Goal: Task Accomplishment & Management: Manage account settings

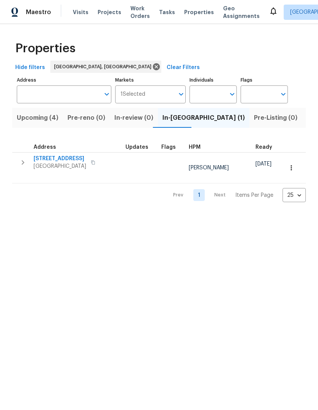
scroll to position [0, 16]
click at [70, 156] on span "11632 Copper Ave NE" at bounding box center [60, 159] width 53 height 8
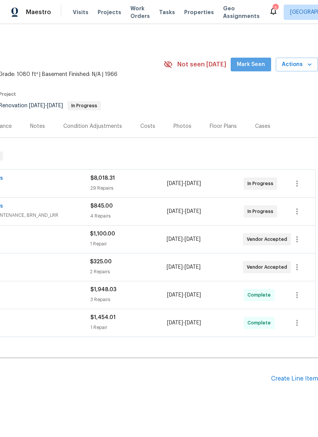
scroll to position [1, 113]
click at [259, 62] on span "Mark Seen" at bounding box center [251, 65] width 28 height 10
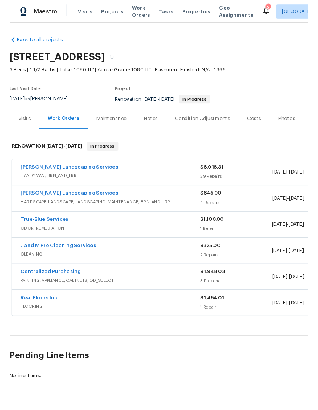
scroll to position [1, 0]
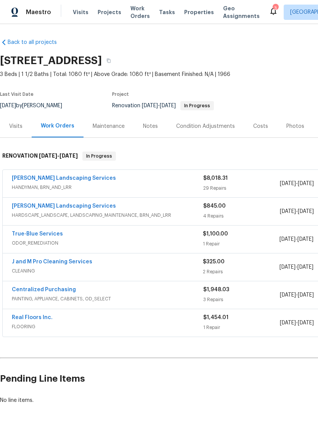
click at [58, 180] on link "Rodriguez Landscaping Services" at bounding box center [64, 178] width 104 height 5
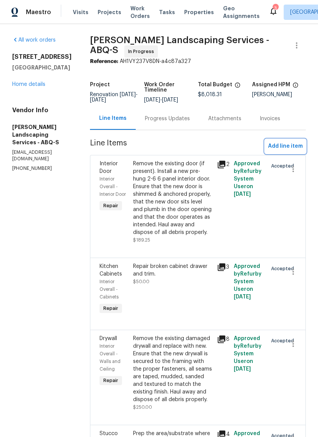
click at [282, 147] on span "Add line item" at bounding box center [285, 147] width 35 height 10
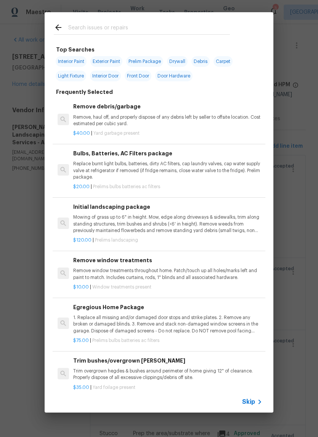
click at [76, 25] on input "text" at bounding box center [149, 28] width 162 height 11
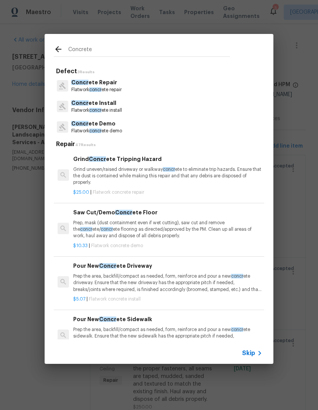
type input "Concrete"
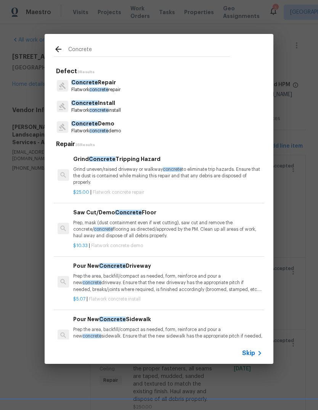
click at [115, 84] on p "Concrete Repair" at bounding box center [95, 83] width 49 height 8
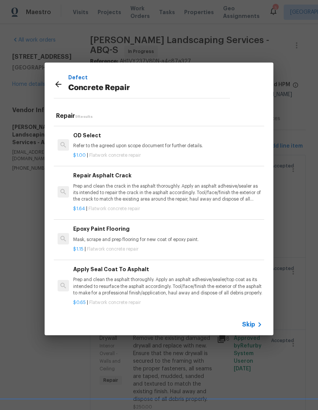
scroll to position [249, 0]
click at [56, 81] on icon at bounding box center [58, 84] width 9 height 9
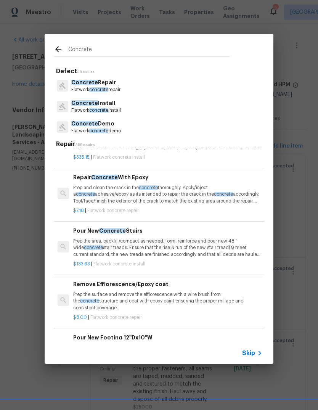
click at [110, 106] on p "Concrete Install" at bounding box center [96, 103] width 50 height 8
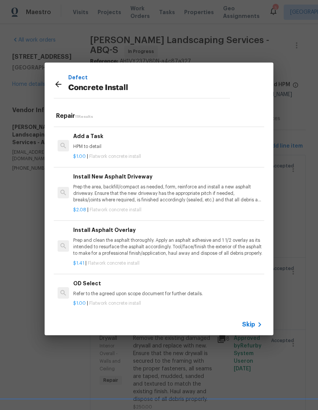
scroll to position [368, 0]
click at [50, 82] on div "Defect Concrete Install" at bounding box center [142, 84] width 195 height 43
click at [52, 76] on div "Defect Concrete Install" at bounding box center [142, 84] width 195 height 43
click at [56, 84] on icon at bounding box center [58, 84] width 6 height 6
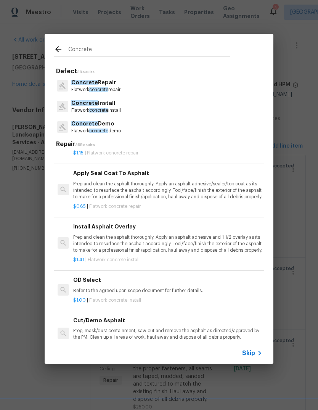
scroll to position [930, 0]
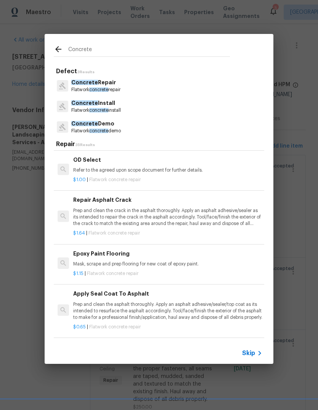
click at [78, 124] on span "Concrete" at bounding box center [84, 123] width 27 height 5
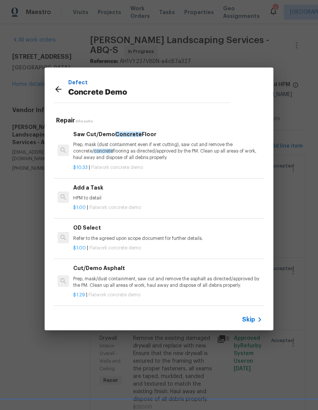
scroll to position [855, 0]
click at [61, 86] on icon at bounding box center [58, 89] width 9 height 9
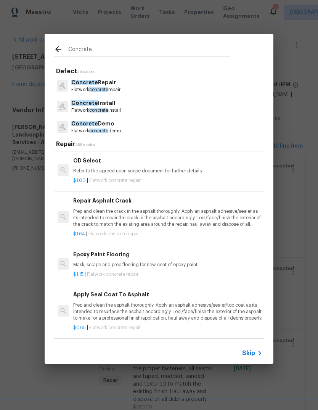
click at [249, 354] on span "Skip" at bounding box center [248, 354] width 13 height 8
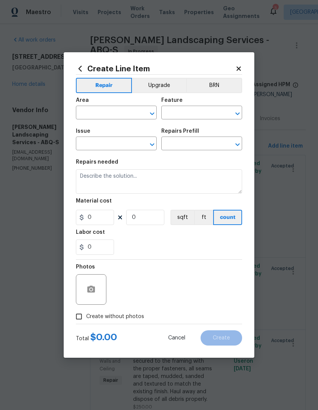
click at [152, 113] on icon "Open" at bounding box center [152, 113] width 4 height 3
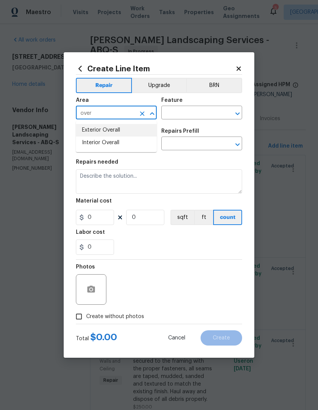
click at [111, 127] on li "Exterior Overall" at bounding box center [116, 130] width 81 height 13
type input "Exterior Overall"
click at [201, 113] on input "text" at bounding box center [191, 114] width 60 height 12
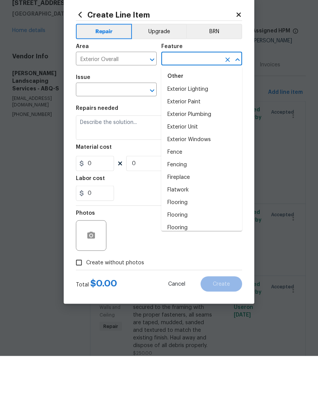
scroll to position [589, 0]
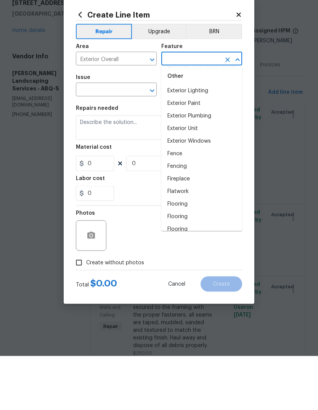
click at [184, 239] on li "Flatwork" at bounding box center [201, 245] width 81 height 13
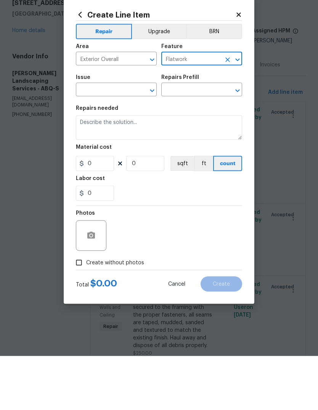
type input "Flatwork"
click at [154, 140] on icon "Open" at bounding box center [152, 144] width 9 height 9
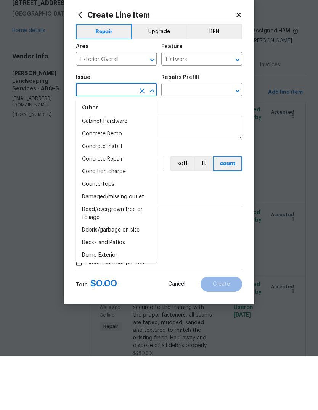
scroll to position [207, 0]
click at [121, 194] on li "Concrete Install" at bounding box center [116, 200] width 81 height 13
type input "Concrete Install"
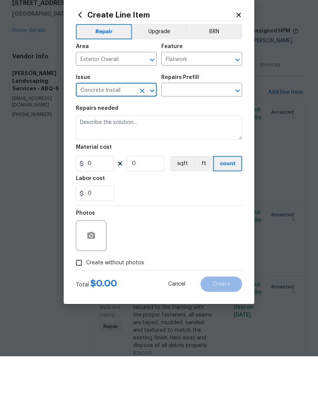
click at [237, 143] on icon "Open" at bounding box center [238, 144] width 4 height 3
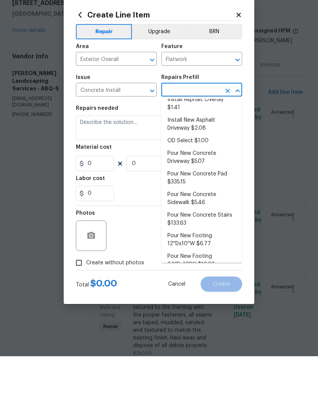
scroll to position [33, 0]
click at [179, 243] on li "Pour New Concrete Sidewalk $5.46" at bounding box center [201, 253] width 81 height 21
type input "Pour New Concrete Sidewalk $5.46"
type textarea "Prep the area, backfill/compact as needed, form, reinforce and pour a new concr…"
type input "1"
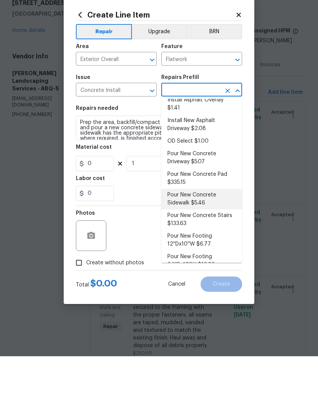
type input "Pour New Concrete Sidewalk $5.46"
type input "5.46"
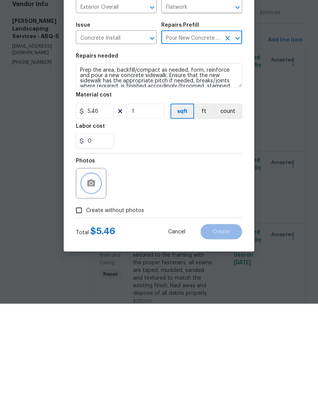
click at [95, 286] on icon "button" at bounding box center [91, 289] width 8 height 7
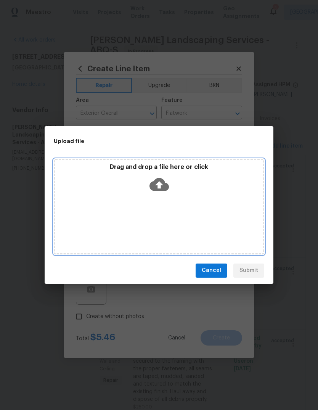
click at [142, 227] on div "Drag and drop a file here or click" at bounding box center [159, 206] width 211 height 95
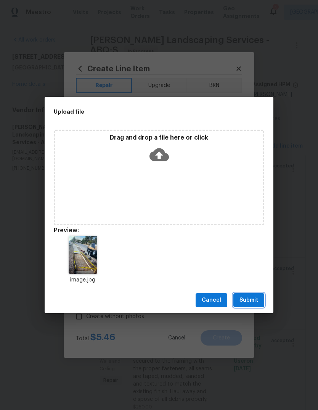
click at [249, 301] on span "Submit" at bounding box center [249, 301] width 19 height 10
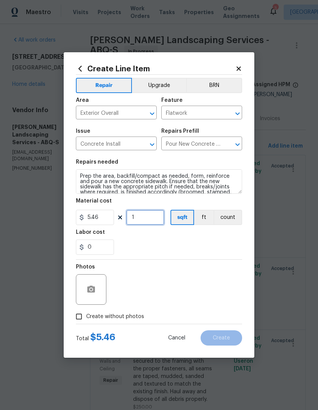
click at [145, 221] on input "1" at bounding box center [145, 217] width 38 height 15
type input "100"
click at [177, 238] on div "Labor cost" at bounding box center [159, 235] width 166 height 10
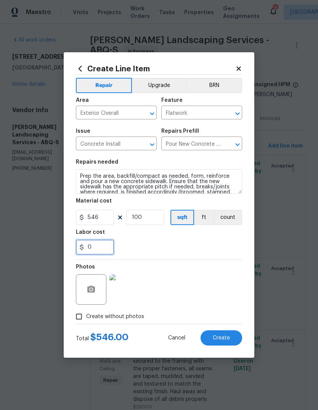
click at [103, 247] on input "0" at bounding box center [95, 247] width 38 height 15
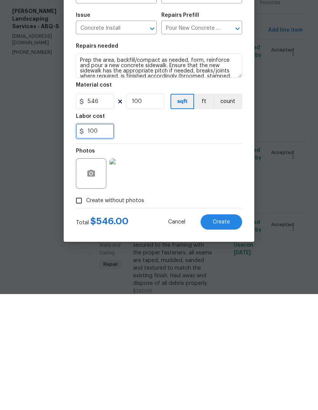
type input "100"
click at [149, 210] on input "100" at bounding box center [145, 217] width 38 height 15
type input "73"
click at [98, 240] on input "100" at bounding box center [95, 247] width 38 height 15
click at [224, 260] on div "Photos" at bounding box center [159, 285] width 166 height 50
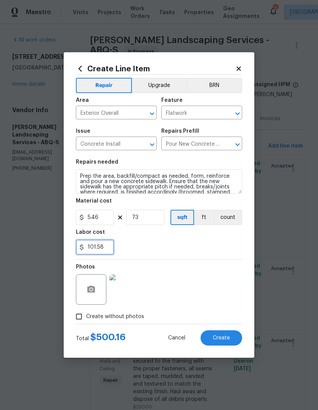
click at [107, 249] on input "101.58" at bounding box center [95, 247] width 38 height 15
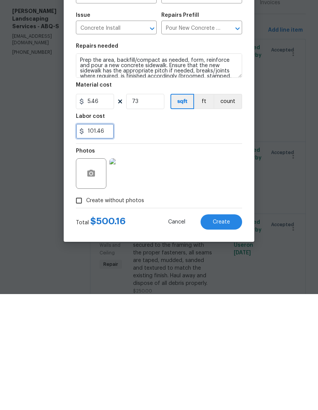
type input "101.46"
click at [178, 260] on div "Photos" at bounding box center [159, 285] width 166 height 50
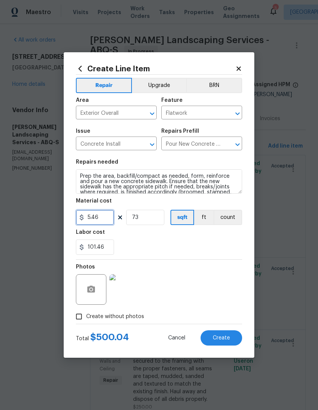
click at [100, 220] on input "5.46" at bounding box center [95, 217] width 38 height 15
type input "5.46"
click at [144, 236] on div "Labor cost" at bounding box center [159, 235] width 166 height 10
click at [104, 250] on input "101.46" at bounding box center [95, 247] width 38 height 15
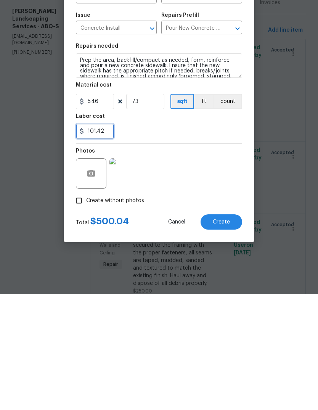
type input "101.42"
click at [163, 260] on div "Photos" at bounding box center [159, 285] width 166 height 50
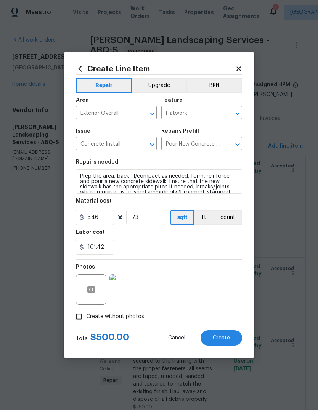
click at [215, 344] on button "Create" at bounding box center [222, 338] width 42 height 15
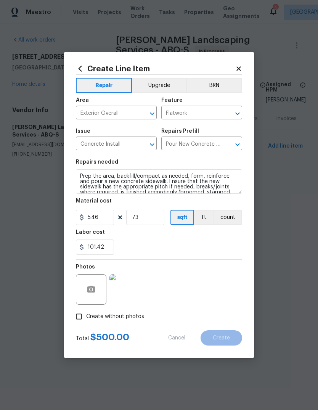
type input "0"
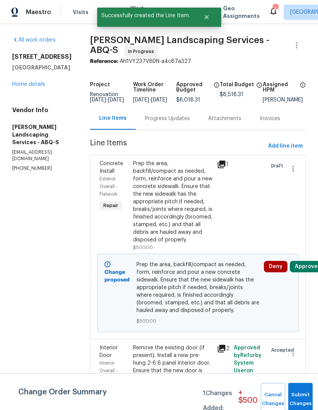
click at [306, 395] on button "Submit Changes" at bounding box center [301, 399] width 24 height 33
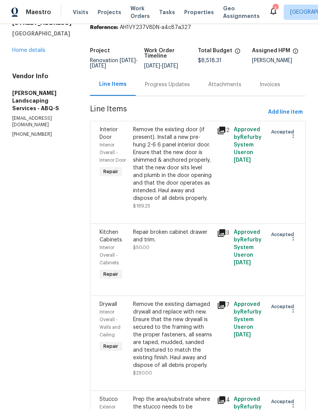
scroll to position [34, 0]
click at [188, 192] on div "Remove the existing door (if present). Install a new pre-hung 2-6 6 panel inter…" at bounding box center [172, 164] width 79 height 76
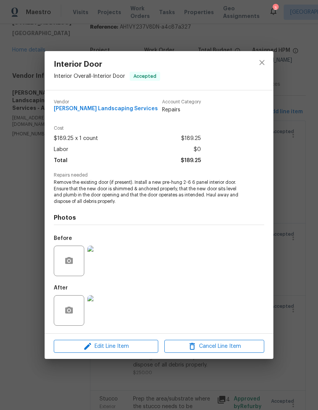
click at [108, 260] on img at bounding box center [102, 261] width 31 height 31
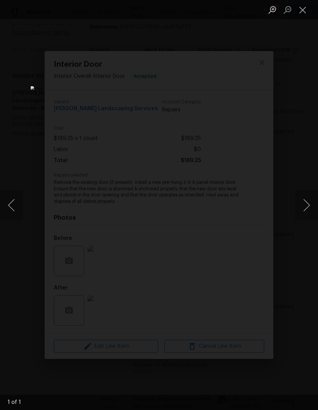
click at [302, 12] on button "Close lightbox" at bounding box center [302, 9] width 15 height 13
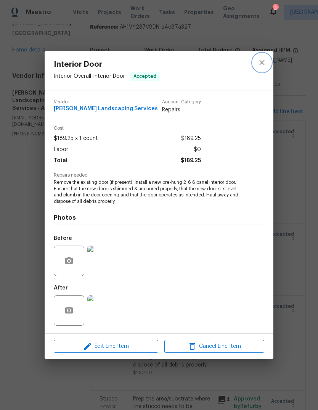
click at [263, 59] on icon "close" at bounding box center [262, 62] width 9 height 9
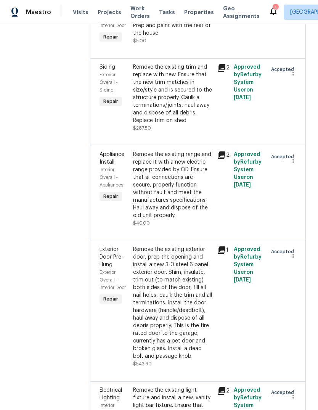
scroll to position [1620, 0]
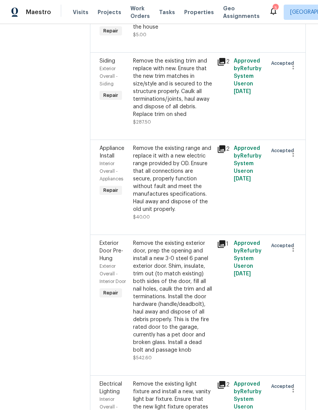
click at [168, 31] on div "Adjust the closet doors ensuring that they open/close/operate as intended. Inst…" at bounding box center [172, 3] width 79 height 53
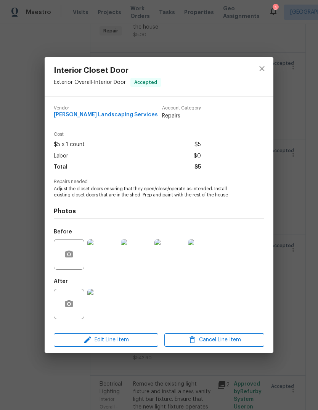
click at [97, 252] on img at bounding box center [102, 254] width 31 height 31
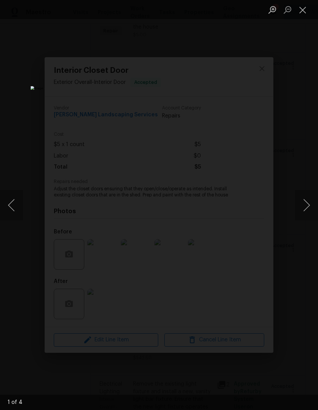
click at [310, 203] on button "Next image" at bounding box center [306, 205] width 23 height 31
click at [306, 210] on button "Next image" at bounding box center [306, 205] width 23 height 31
click at [306, 206] on button "Next image" at bounding box center [306, 205] width 23 height 31
click at [308, 203] on button "Next image" at bounding box center [306, 205] width 23 height 31
click at [304, 11] on button "Close lightbox" at bounding box center [302, 9] width 15 height 13
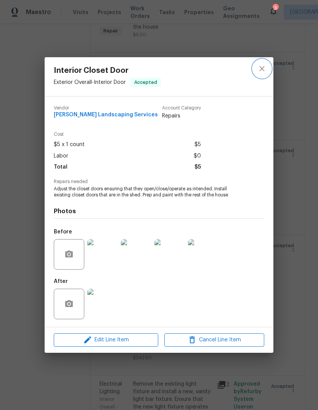
click at [263, 73] on button "close" at bounding box center [262, 69] width 18 height 18
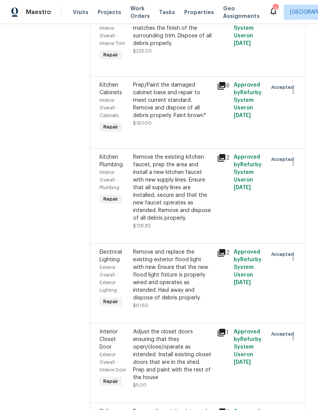
scroll to position [1269, 0]
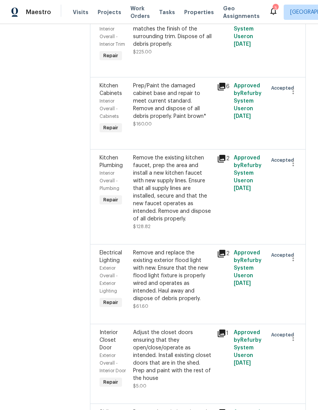
click at [184, 120] on div "Prep/Paint the damaged cabinet base and repair to meet current standard. Remove…" at bounding box center [172, 101] width 79 height 38
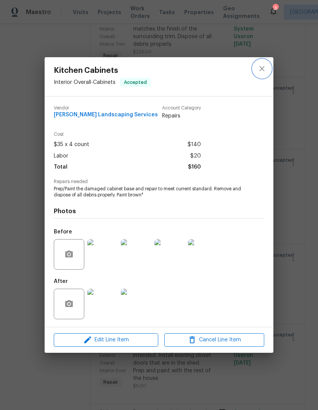
click at [262, 66] on icon "close" at bounding box center [262, 68] width 9 height 9
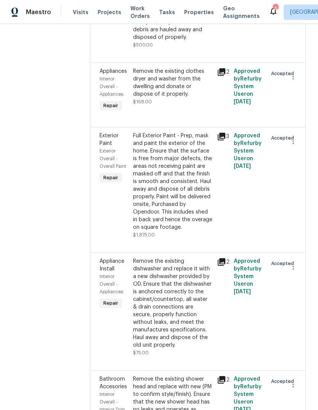
scroll to position [2710, 0]
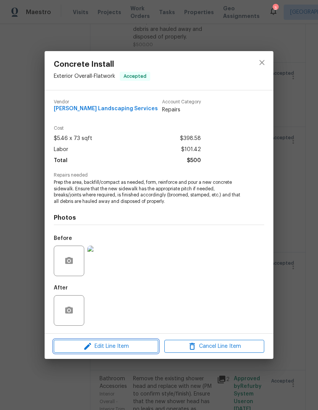
click at [125, 344] on span "Edit Line Item" at bounding box center [106, 347] width 100 height 10
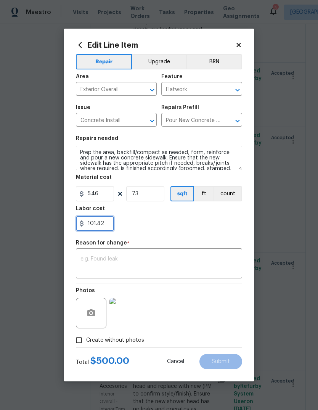
click at [114, 224] on input "101.42" at bounding box center [95, 223] width 38 height 15
type input "1"
type input "550"
click at [160, 215] on div "Labor cost" at bounding box center [159, 211] width 166 height 10
click at [152, 195] on input "73" at bounding box center [145, 193] width 38 height 15
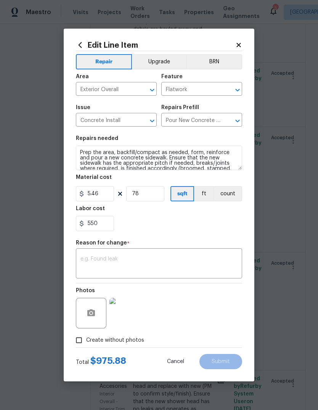
click at [181, 216] on div "Labor cost" at bounding box center [159, 211] width 166 height 10
click at [152, 202] on input "78" at bounding box center [145, 193] width 38 height 15
click at [205, 222] on div "550" at bounding box center [159, 223] width 166 height 15
click at [153, 194] on input "80" at bounding box center [145, 193] width 38 height 15
click at [188, 220] on div "550" at bounding box center [159, 223] width 166 height 15
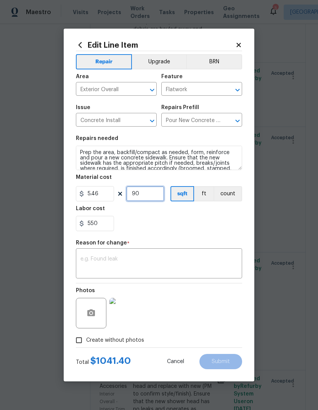
click at [149, 193] on input "90" at bounding box center [145, 193] width 38 height 15
click at [176, 222] on div "550" at bounding box center [159, 223] width 166 height 15
click at [149, 195] on input "85" at bounding box center [145, 193] width 38 height 15
type input "83"
click at [173, 226] on div "550" at bounding box center [159, 223] width 166 height 15
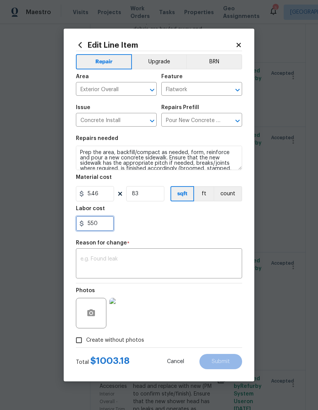
click at [107, 224] on input "550" at bounding box center [95, 223] width 38 height 15
click at [178, 224] on div "546" at bounding box center [159, 223] width 166 height 15
click at [109, 226] on input "546" at bounding box center [95, 223] width 38 height 15
click at [186, 221] on div "546.60" at bounding box center [159, 223] width 166 height 15
click at [108, 227] on input "546.6" at bounding box center [95, 223] width 38 height 15
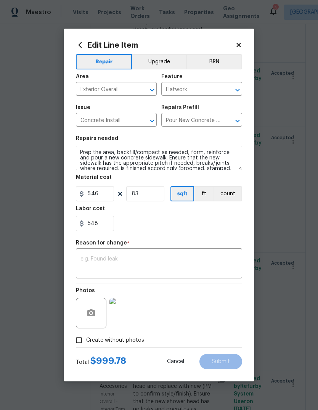
click at [205, 219] on div "548" at bounding box center [159, 223] width 166 height 15
click at [107, 224] on input "548" at bounding box center [95, 223] width 38 height 15
click at [175, 225] on div "547" at bounding box center [159, 223] width 166 height 15
click at [106, 222] on input "547" at bounding box center [95, 223] width 38 height 15
click at [195, 217] on div "546." at bounding box center [159, 223] width 166 height 15
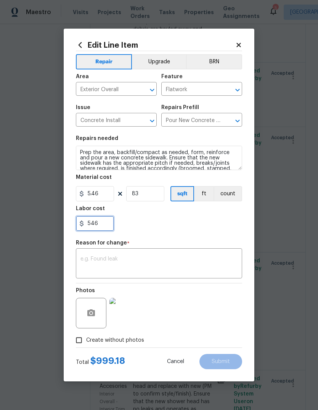
click at [101, 225] on input "546" at bounding box center [95, 223] width 38 height 15
click at [143, 219] on div "546.78" at bounding box center [159, 223] width 166 height 15
click at [106, 228] on input "546.78" at bounding box center [95, 223] width 38 height 15
type input "546.82"
click at [144, 211] on div "Labor cost" at bounding box center [159, 211] width 166 height 10
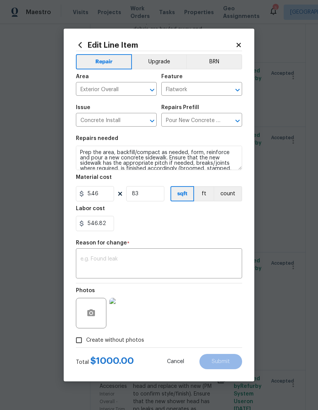
click at [85, 258] on textarea at bounding box center [159, 265] width 157 height 16
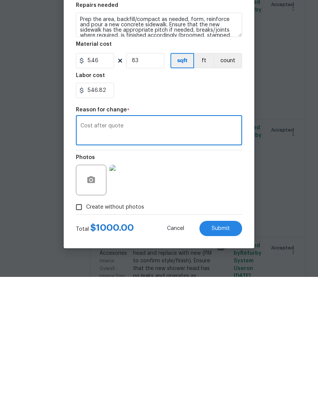
type textarea "Cost after quote"
click at [220, 359] on span "Submit" at bounding box center [221, 362] width 18 height 6
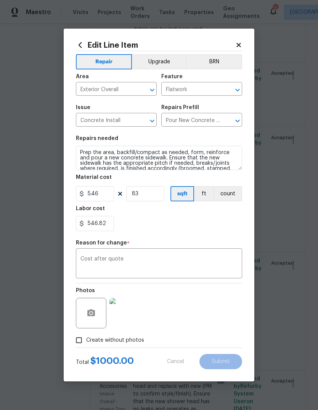
type input "73"
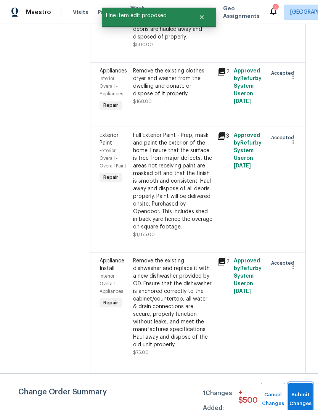
click at [301, 394] on button "Submit Changes" at bounding box center [301, 399] width 24 height 33
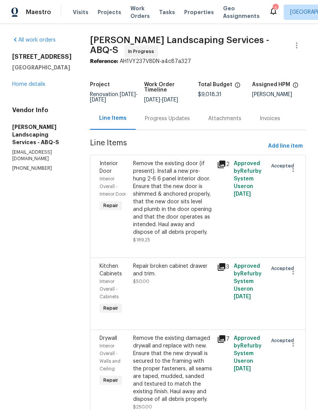
scroll to position [0, 0]
click at [188, 197] on div "Remove the existing door (if present). Install a new pre-hung 2-6 6 panel inter…" at bounding box center [172, 198] width 79 height 76
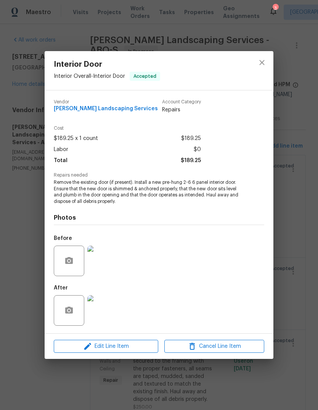
click at [106, 306] on img at bounding box center [102, 310] width 31 height 31
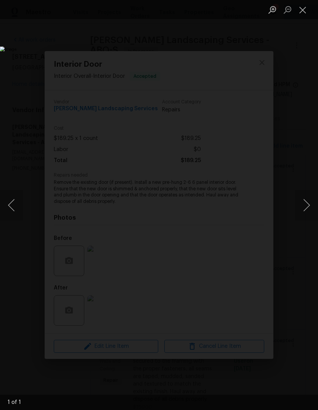
click at [246, 251] on img "Lightbox" at bounding box center [123, 205] width 246 height 317
click at [302, 9] on button "Close lightbox" at bounding box center [302, 9] width 15 height 13
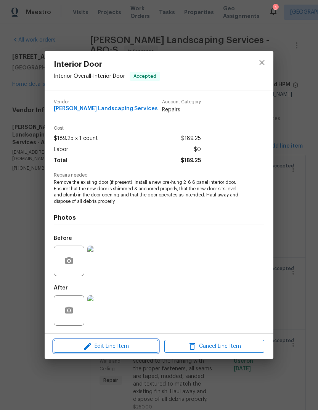
click at [119, 347] on span "Edit Line Item" at bounding box center [106, 347] width 100 height 10
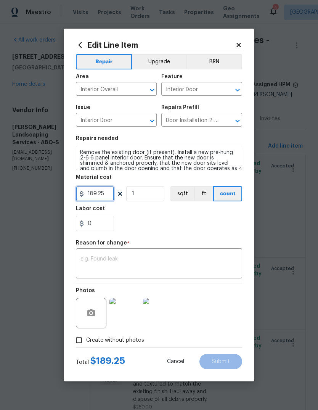
click at [110, 195] on input "189.25" at bounding box center [95, 193] width 38 height 15
type input "500"
click at [99, 221] on input "0" at bounding box center [95, 223] width 38 height 15
type input "100"
click at [140, 226] on div "100" at bounding box center [159, 223] width 166 height 15
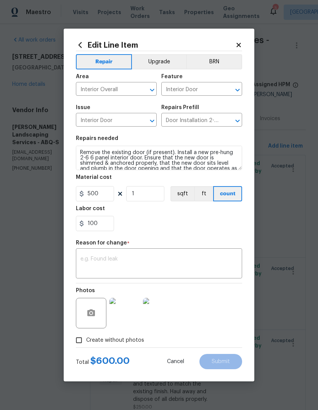
click at [83, 258] on textarea at bounding box center [159, 265] width 157 height 16
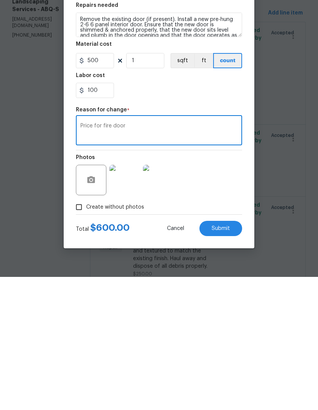
type textarea "Price for fire door"
click at [220, 359] on span "Submit" at bounding box center [221, 362] width 18 height 6
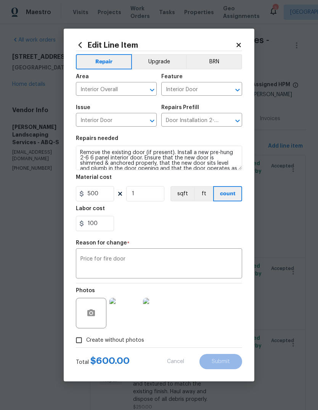
type input "189.25"
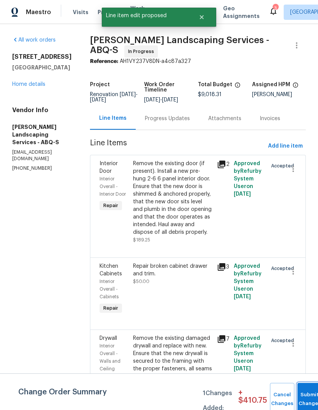
click at [301, 396] on button "Submit Changes" at bounding box center [310, 399] width 24 height 33
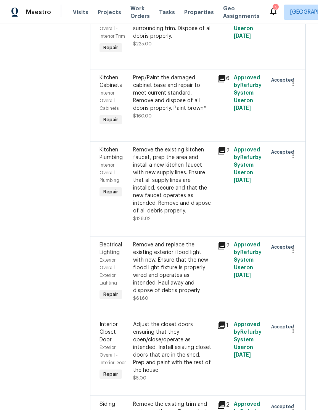
scroll to position [1361, 0]
click at [190, 113] on div "Prep/Paint the damaged cabinet base and repair to meet current standard. Remove…" at bounding box center [172, 93] width 79 height 38
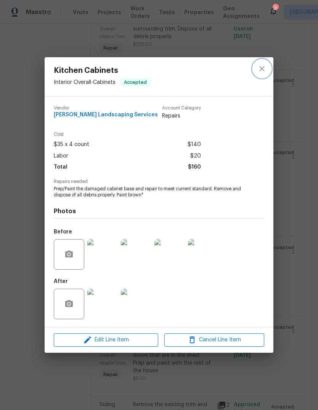
click at [263, 64] on icon "close" at bounding box center [262, 68] width 9 height 9
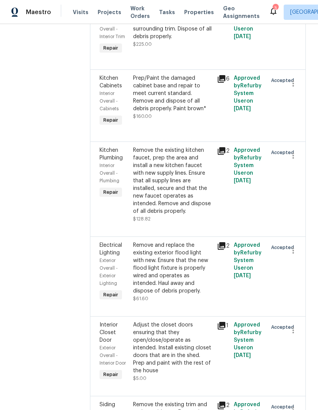
click at [225, 84] on icon at bounding box center [221, 78] width 9 height 9
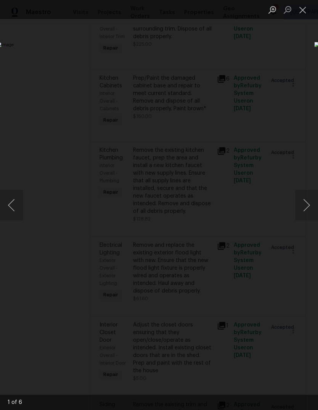
click at [303, 8] on button "Close lightbox" at bounding box center [302, 9] width 15 height 13
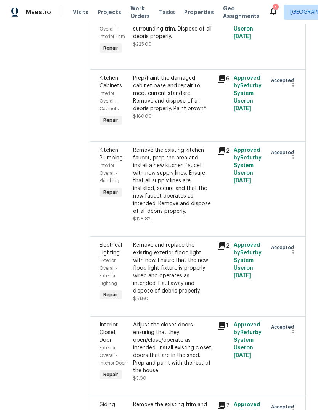
click at [189, 113] on div "Prep/Paint the damaged cabinet base and repair to meet current standard. Remove…" at bounding box center [172, 93] width 79 height 38
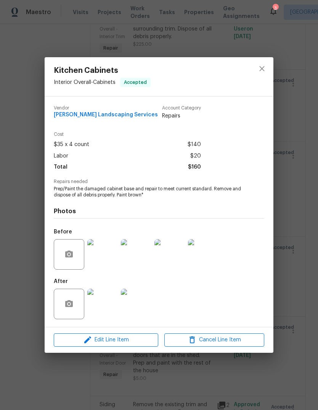
click at [105, 303] on img at bounding box center [102, 304] width 31 height 31
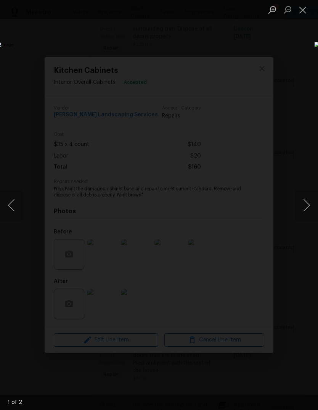
click at [300, 211] on button "Next image" at bounding box center [306, 205] width 23 height 31
click at [304, 11] on button "Close lightbox" at bounding box center [302, 9] width 15 height 13
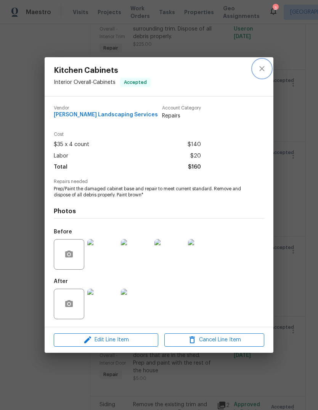
click at [265, 67] on icon "close" at bounding box center [262, 68] width 9 height 9
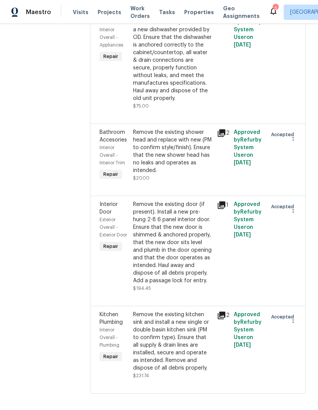
scroll to position [3118, 0]
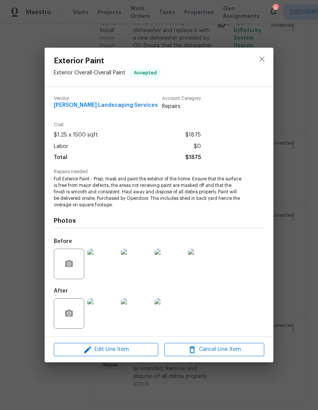
click at [123, 352] on span "Edit Line Item" at bounding box center [106, 350] width 100 height 10
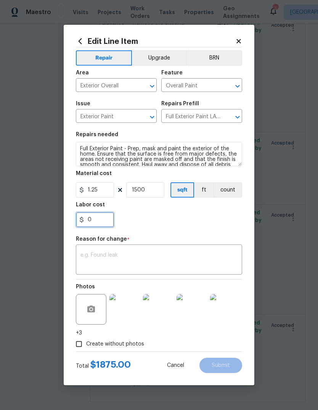
click at [104, 219] on input "0" at bounding box center [95, 219] width 38 height 15
type input "175"
click at [165, 210] on div "Labor cost" at bounding box center [159, 207] width 166 height 10
click at [112, 260] on textarea at bounding box center [159, 261] width 157 height 16
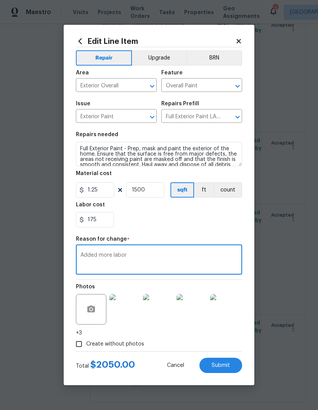
type textarea "Added more labor"
click at [196, 218] on div "175" at bounding box center [159, 219] width 166 height 15
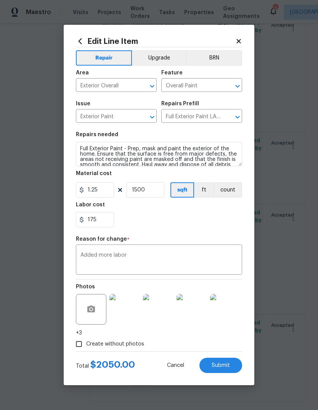
click at [222, 369] on span "Submit" at bounding box center [221, 366] width 18 height 6
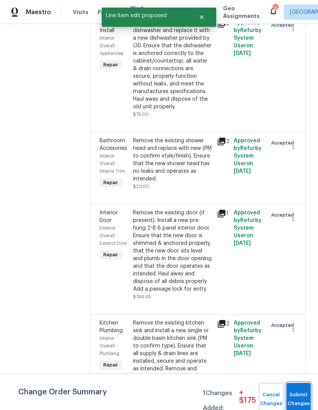
click at [302, 394] on span "Submit Changes" at bounding box center [299, 400] width 17 height 18
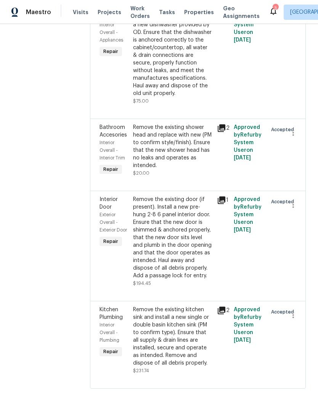
scroll to position [3519, 0]
click at [226, 196] on icon at bounding box center [221, 200] width 9 height 9
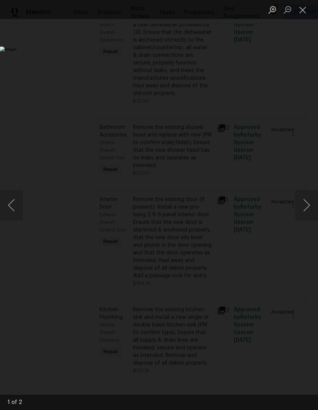
click at [299, 8] on button "Close lightbox" at bounding box center [302, 9] width 15 height 13
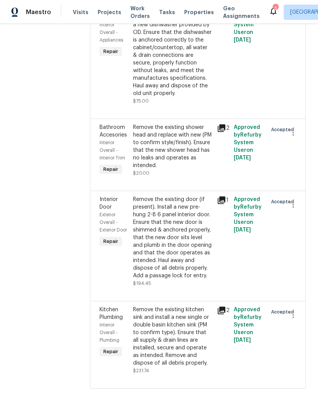
click at [176, 232] on div "Remove the existing door (if present). Install a new pre-hung 2-8 6 panel inter…" at bounding box center [172, 238] width 79 height 84
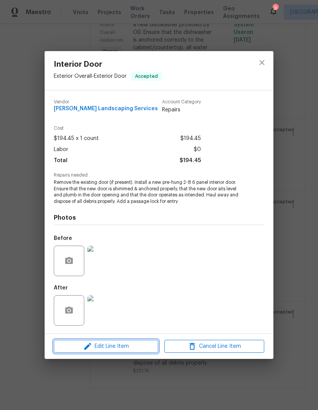
click at [121, 345] on span "Edit Line Item" at bounding box center [106, 347] width 100 height 10
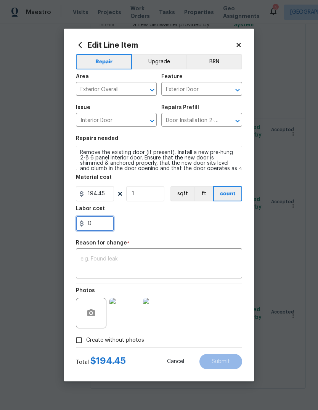
click at [103, 229] on input "0" at bounding box center [95, 223] width 38 height 15
type input "3"
type input "200"
click at [198, 217] on div "200" at bounding box center [159, 223] width 166 height 15
click at [105, 266] on textarea at bounding box center [159, 265] width 157 height 16
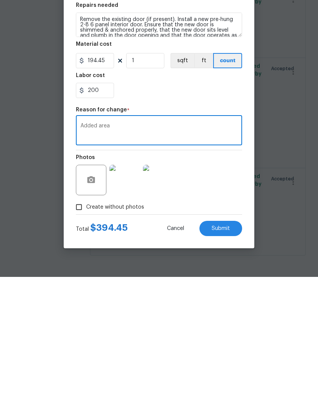
type textarea "Added area"
click at [230, 359] on span "Submit" at bounding box center [221, 362] width 18 height 6
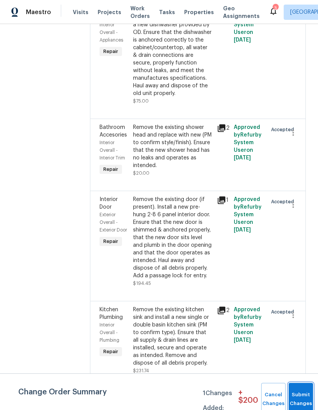
click at [297, 397] on button "Submit Changes" at bounding box center [301, 399] width 24 height 33
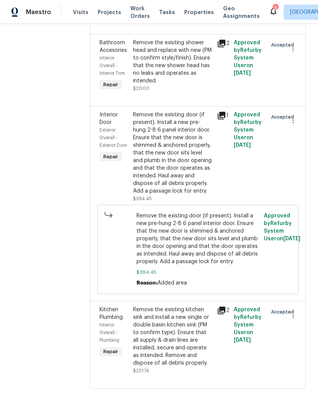
click at [187, 195] on div "Remove the existing door (if present). Install a new pre-hung 2-8 6 panel inter…" at bounding box center [172, 153] width 79 height 84
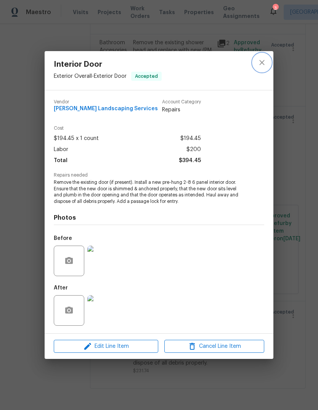
click at [266, 56] on button "close" at bounding box center [262, 62] width 18 height 18
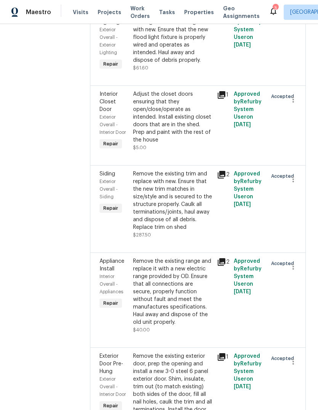
scroll to position [1591, 0]
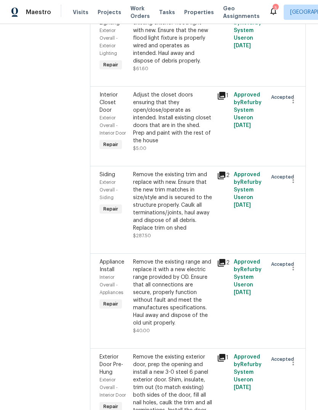
click at [185, 145] on div "Adjust the closet doors ensuring that they open/close/operate as intended. Inst…" at bounding box center [172, 117] width 79 height 53
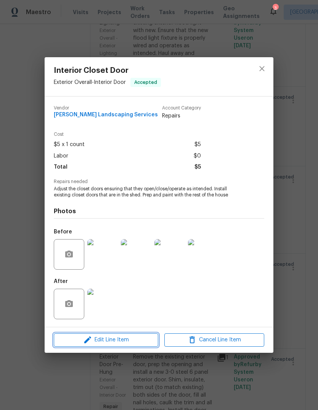
click at [124, 341] on span "Edit Line Item" at bounding box center [106, 341] width 100 height 10
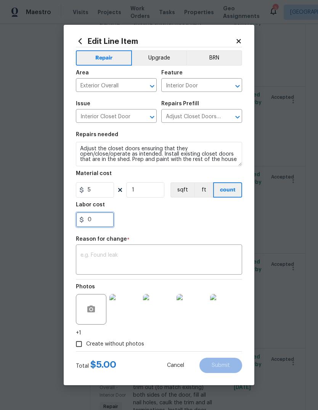
click at [99, 223] on input "0" at bounding box center [95, 219] width 38 height 15
click at [100, 184] on input "5" at bounding box center [95, 189] width 38 height 15
type input "105"
click at [176, 215] on div "0" at bounding box center [159, 219] width 166 height 15
click at [92, 255] on textarea at bounding box center [159, 261] width 157 height 16
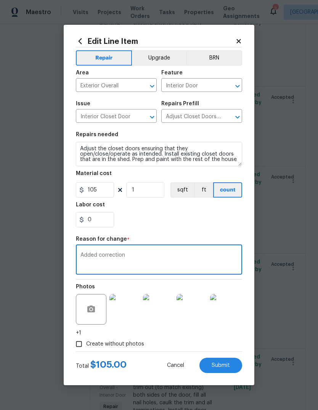
type textarea "Added correction"
click at [202, 222] on div "0" at bounding box center [159, 219] width 166 height 15
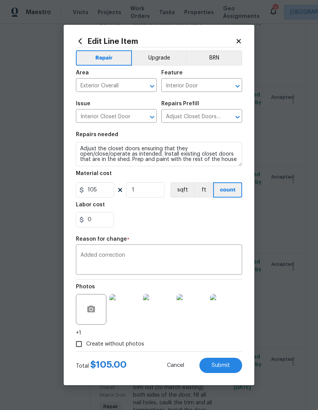
click at [222, 368] on span "Submit" at bounding box center [221, 366] width 18 height 6
type input "5"
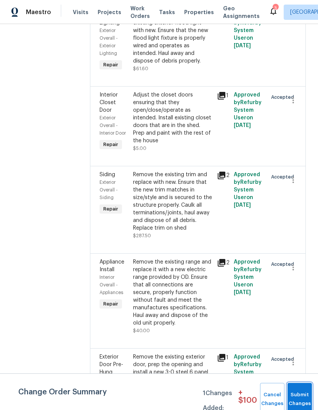
click at [300, 395] on button "Submit Changes" at bounding box center [300, 399] width 24 height 33
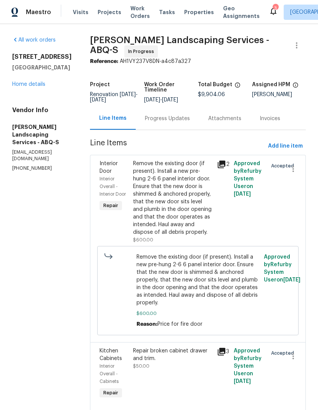
scroll to position [0, 0]
click at [192, 204] on div "Remove the existing door (if present). Install a new pre-hung 2-6 6 panel inter…" at bounding box center [172, 198] width 79 height 76
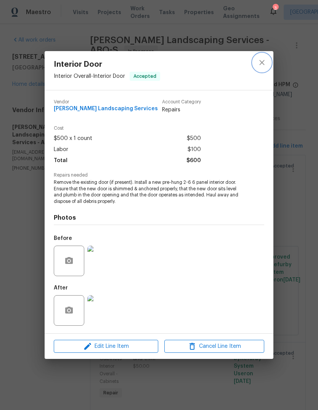
click at [261, 63] on icon "close" at bounding box center [262, 62] width 5 height 5
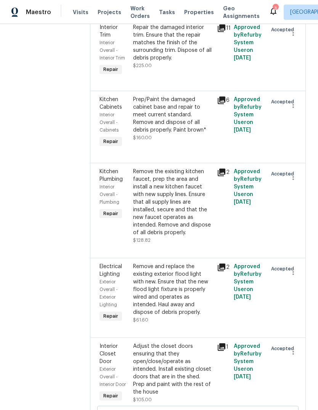
scroll to position [1344, 0]
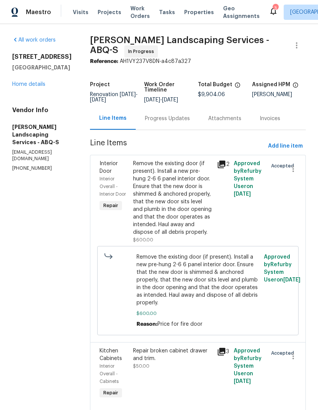
click at [269, 15] on icon at bounding box center [273, 10] width 9 height 9
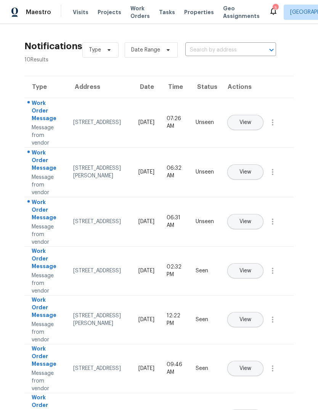
click at [252, 120] on span "View" at bounding box center [246, 123] width 12 height 6
click at [252, 169] on span "View" at bounding box center [246, 172] width 12 height 6
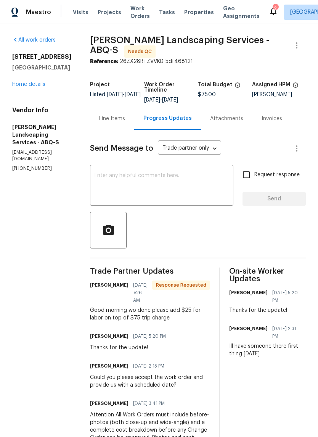
click at [125, 123] on div "Line Items" at bounding box center [112, 119] width 26 height 8
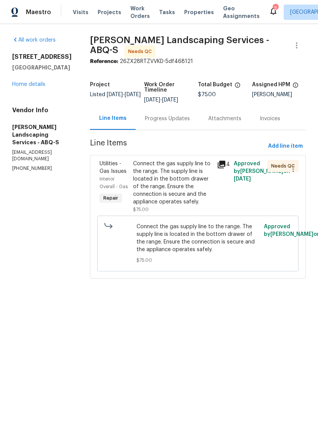
click at [189, 194] on div "Connect the gas supply line to the range. The supply line is located in the bot…" at bounding box center [172, 183] width 79 height 46
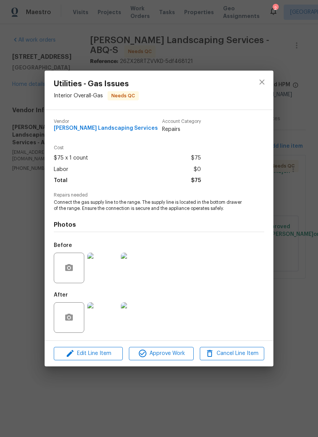
click at [104, 319] on img at bounding box center [102, 317] width 31 height 31
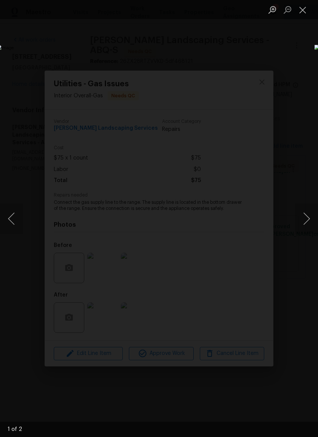
click at [250, 242] on img "Lightbox" at bounding box center [123, 218] width 253 height 347
click at [250, 167] on img "Lightbox" at bounding box center [123, 218] width 253 height 347
click at [250, 176] on img "Lightbox" at bounding box center [123, 218] width 253 height 347
click at [310, 218] on button "Next image" at bounding box center [306, 218] width 23 height 31
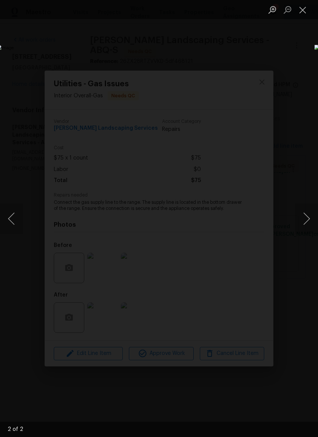
click at [305, 7] on button "Close lightbox" at bounding box center [302, 9] width 15 height 13
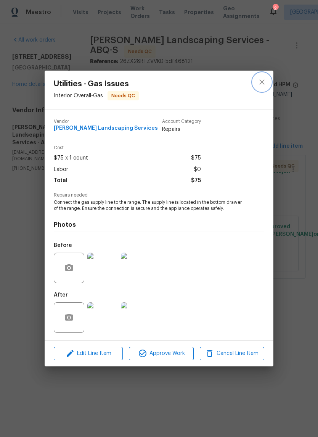
click at [258, 81] on icon "close" at bounding box center [262, 81] width 9 height 9
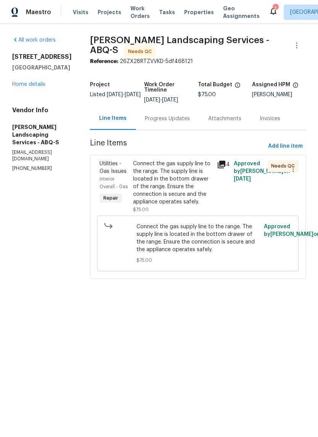
click at [186, 121] on div "Progress Updates" at bounding box center [167, 119] width 45 height 8
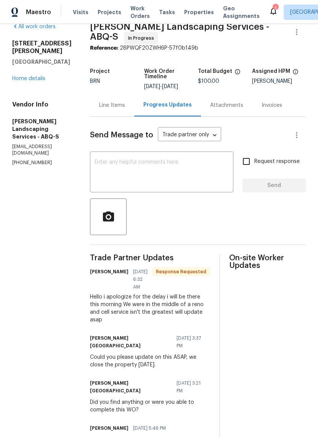
scroll to position [6, 0]
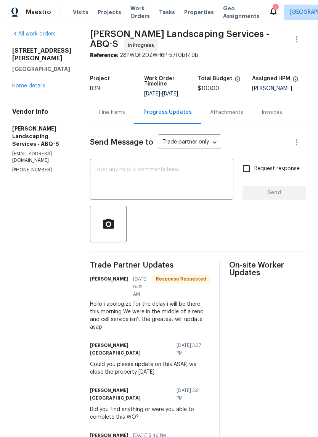
click at [125, 116] on div "Line Items" at bounding box center [112, 113] width 26 height 8
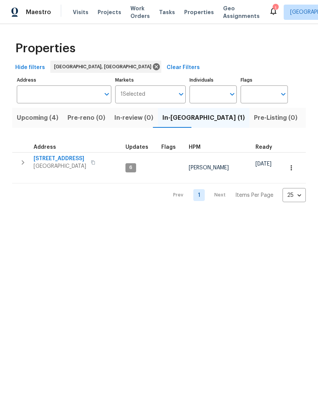
click at [269, 7] on icon at bounding box center [273, 10] width 9 height 9
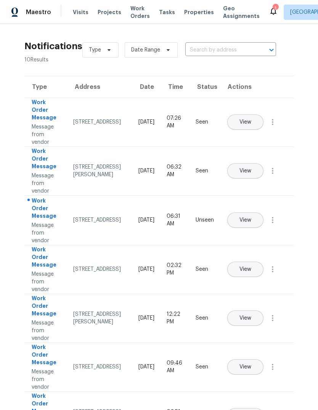
click at [264, 216] on button "View" at bounding box center [246, 220] width 36 height 15
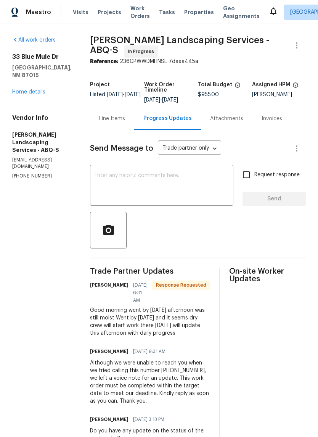
click at [125, 123] on div "Line Items" at bounding box center [112, 119] width 26 height 8
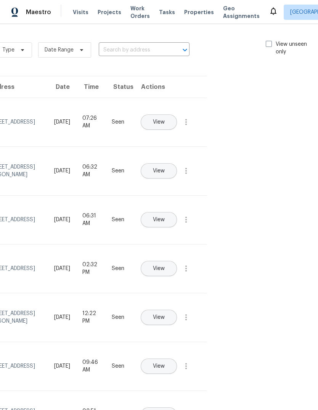
scroll to position [0, 86]
click at [269, 42] on span at bounding box center [270, 44] width 6 height 6
click at [269, 42] on input "View unseen only" at bounding box center [269, 42] width 5 height 5
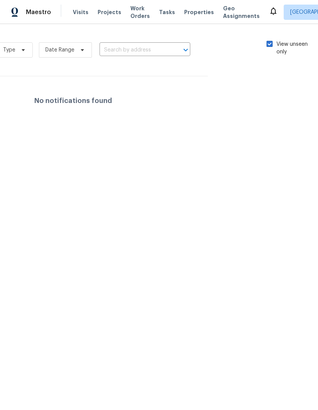
click at [276, 34] on div "Notifications 0 Results Type Date Range ​ View unseen only No notifications fou…" at bounding box center [159, 77] width 318 height 107
click at [270, 45] on span at bounding box center [270, 44] width 6 height 6
click at [270, 45] on input "View unseen only" at bounding box center [269, 42] width 5 height 5
checkbox input "false"
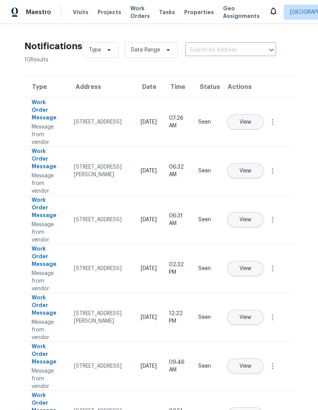
scroll to position [0, 0]
click at [194, 9] on span "Properties" at bounding box center [199, 12] width 30 height 8
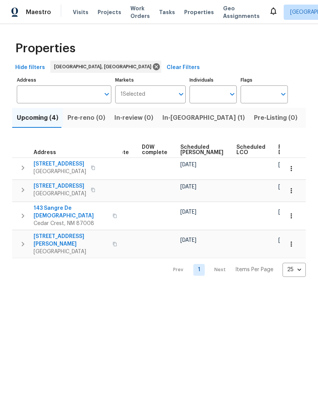
scroll to position [0, 191]
click at [173, 116] on span "In-reno (1)" at bounding box center [204, 118] width 82 height 11
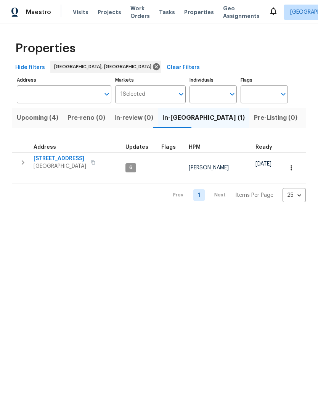
click at [74, 156] on span "11632 Copper Ave NE" at bounding box center [60, 159] width 53 height 8
click at [32, 112] on button "Upcoming (4)" at bounding box center [37, 118] width 51 height 20
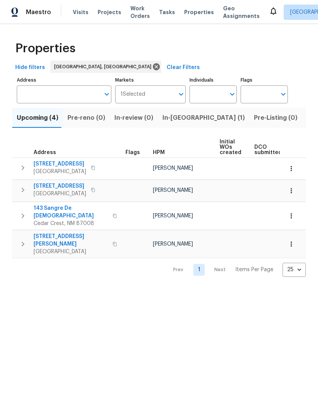
click at [65, 233] on span "10515 Figaro Dr NW" at bounding box center [71, 240] width 74 height 15
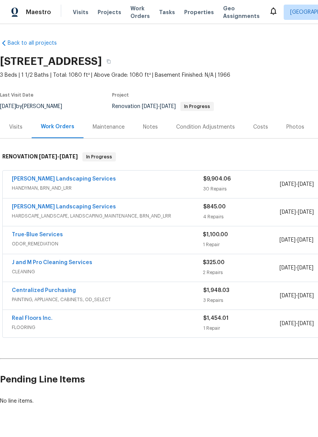
click at [150, 124] on div "Notes" at bounding box center [150, 127] width 15 height 8
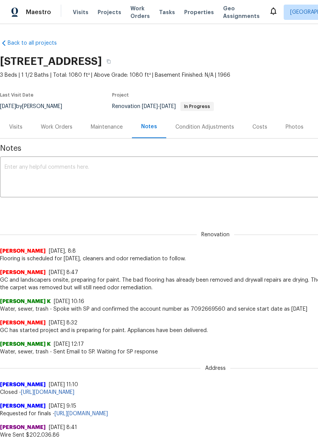
click at [12, 166] on textarea at bounding box center [216, 178] width 422 height 27
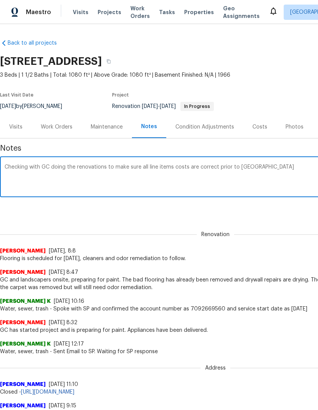
click at [255, 166] on textarea "Checking with GC doing the renovations to make sure all line items costs are co…" at bounding box center [216, 178] width 422 height 27
click at [269, 179] on textarea "Checking with GC doing the renovations to make sure all line items costs are co…" at bounding box center [216, 178] width 422 height 27
click at [267, 175] on textarea "Checking with GC doing the renovations to make sure all line items costs are co…" at bounding box center [216, 178] width 422 height 27
click at [257, 169] on textarea "Checking with GC doing the renovations to make sure all line items costs are co…" at bounding box center [216, 178] width 422 height 27
click at [286, 182] on textarea "Checking with GC doing the renovations to make sure all line items costs are co…" at bounding box center [216, 178] width 422 height 27
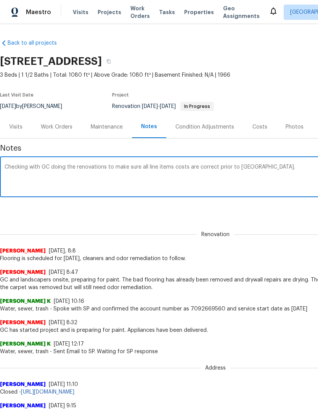
click at [265, 171] on textarea "Checking with GC doing the renovations to make sure all line items costs are co…" at bounding box center [216, 178] width 422 height 27
click at [205, 183] on textarea "Checking with GC doing the renovations to make sure all line items costs are co…" at bounding box center [216, 178] width 422 height 27
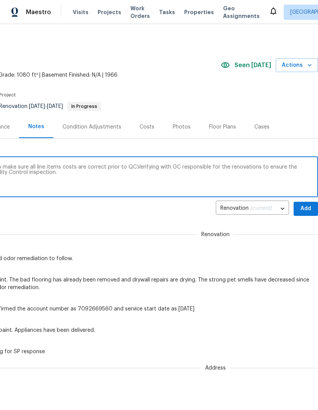
scroll to position [0, 113]
type textarea "Checking with GC doing the renovations to make sure all line items costs are co…"
click at [307, 210] on span "Add" at bounding box center [306, 209] width 12 height 10
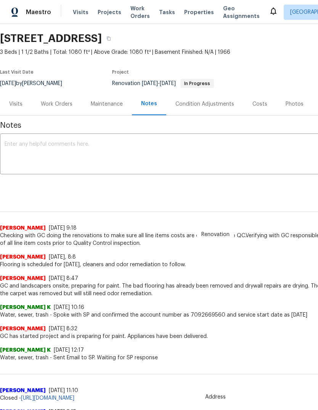
scroll to position [23, 0]
click at [261, 258] on div "[PERSON_NAME] [DATE], 8:8" at bounding box center [215, 257] width 431 height 8
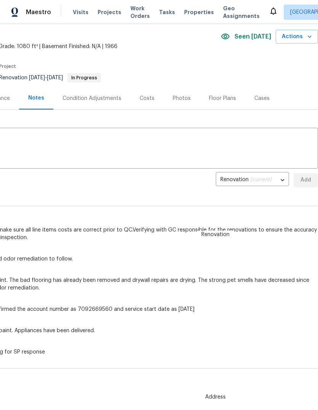
scroll to position [29, 113]
click at [25, 230] on span "Checking with GC doing the renovations to make sure all line items costs are co…" at bounding box center [102, 233] width 431 height 15
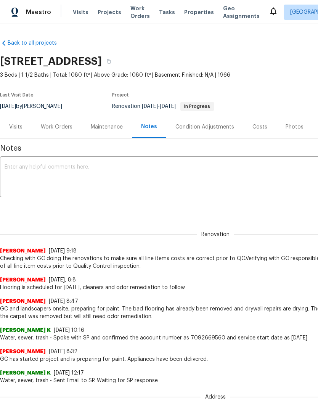
scroll to position [0, 0]
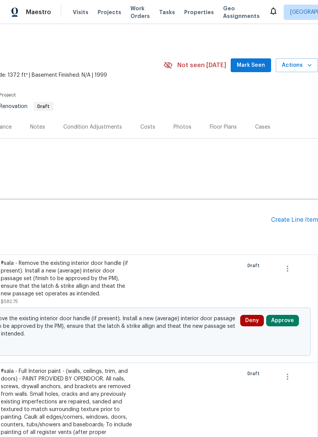
scroll to position [0, 113]
click at [252, 63] on span "Mark Seen" at bounding box center [251, 66] width 28 height 10
